Goal: Check status: Check status

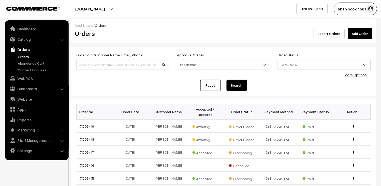
click at [23, 55] on link "Orders" at bounding box center [42, 56] width 50 height 5
click at [88, 139] on link "#OD3418" at bounding box center [87, 139] width 15 height 4
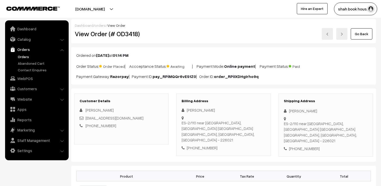
scroll to position [56, 0]
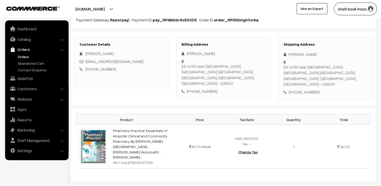
click at [23, 57] on link "Orders" at bounding box center [42, 56] width 50 height 5
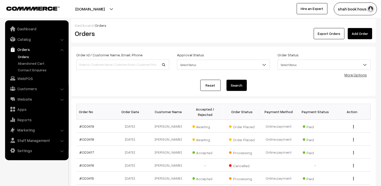
click at [85, 128] on link "#OD3419" at bounding box center [87, 126] width 15 height 4
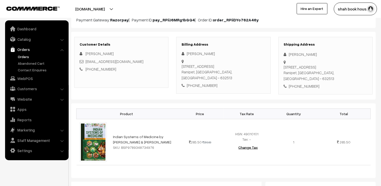
scroll to position [56, 0]
click at [27, 56] on link "Orders" at bounding box center [42, 56] width 50 height 5
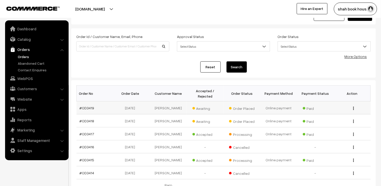
scroll to position [28, 0]
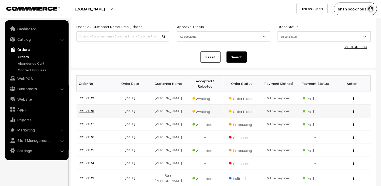
click at [84, 111] on link "#OD3418" at bounding box center [87, 111] width 15 height 4
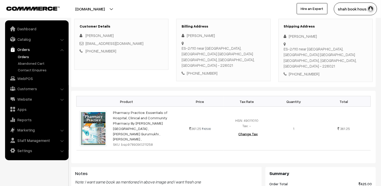
scroll to position [85, 0]
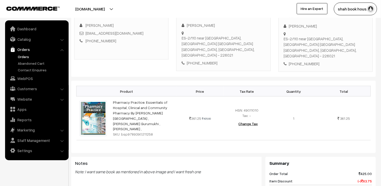
click at [19, 57] on link "Orders" at bounding box center [42, 56] width 50 height 5
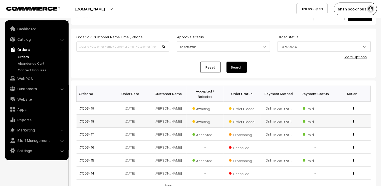
scroll to position [28, 0]
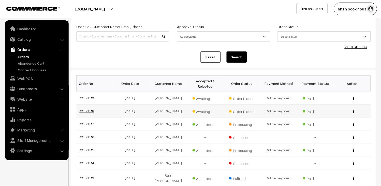
click at [85, 109] on link "#OD3418" at bounding box center [87, 111] width 15 height 4
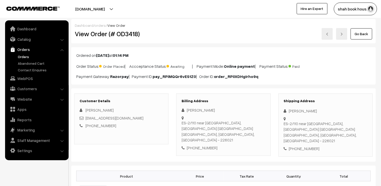
click at [327, 35] on img at bounding box center [327, 34] width 3 height 3
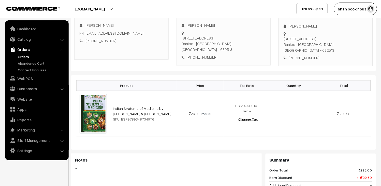
scroll to position [85, 0]
click at [25, 56] on link "Orders" at bounding box center [42, 56] width 50 height 5
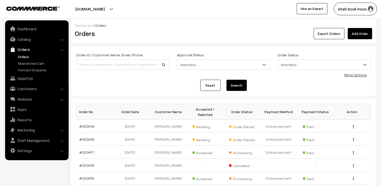
click at [22, 56] on link "Orders" at bounding box center [42, 56] width 50 height 5
click at [88, 128] on link "#OD3419" at bounding box center [87, 126] width 15 height 4
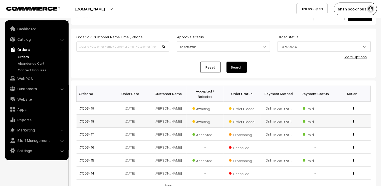
scroll to position [28, 0]
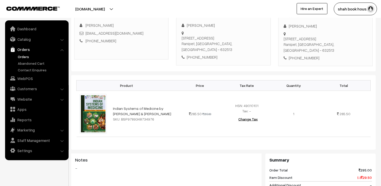
scroll to position [85, 0]
click at [29, 56] on link "Orders" at bounding box center [42, 56] width 50 height 5
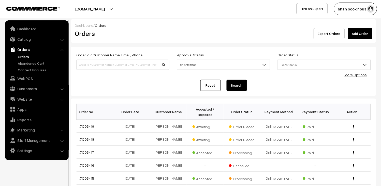
click at [35, 54] on link "Orders" at bounding box center [42, 56] width 50 height 5
click at [83, 126] on link "#OD3419" at bounding box center [87, 126] width 15 height 4
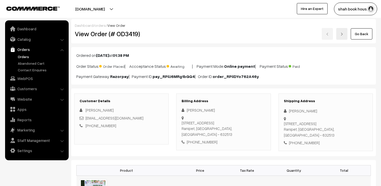
scroll to position [56, 0]
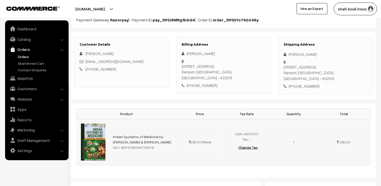
drag, startPoint x: 152, startPoint y: 141, endPoint x: 127, endPoint y: 142, distance: 24.7
click at [127, 144] on div "SKU: BSP9789348734976" at bounding box center [143, 146] width 61 height 5
copy div "9789348734976"
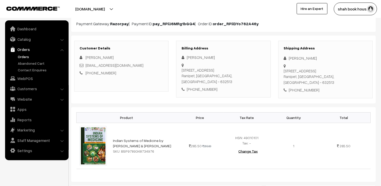
scroll to position [0, 0]
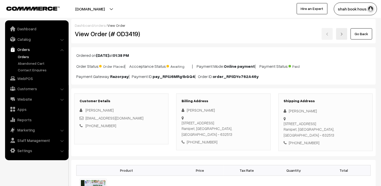
click at [25, 56] on link "Orders" at bounding box center [42, 56] width 50 height 5
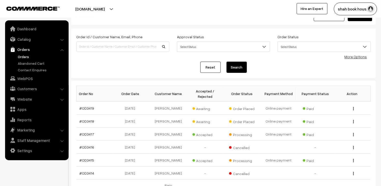
scroll to position [28, 0]
